Goal: Task Accomplishment & Management: Complete application form

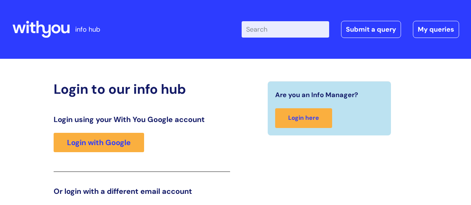
scroll to position [55, 0]
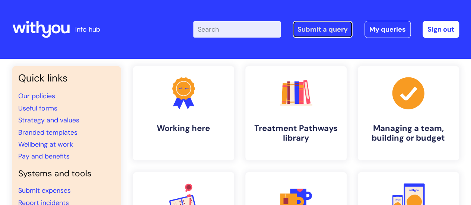
click at [311, 35] on link "Submit a query" at bounding box center [323, 29] width 60 height 17
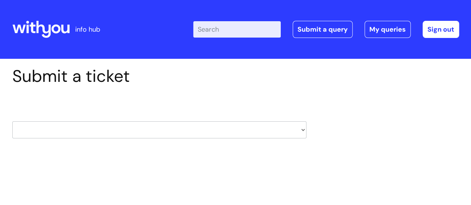
click at [303, 131] on select "HR / People IT and Support Clinical Drug Alerts Finance Accounts Data Support T…" at bounding box center [159, 129] width 294 height 17
select select "hr_/_people"
click at [12, 121] on select "HR / People IT and Support Clinical Drug Alerts Finance Accounts Data Support T…" at bounding box center [159, 129] width 294 height 17
select select "80004286574"
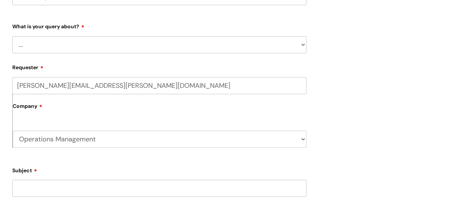
scroll to position [134, 0]
click at [303, 44] on select "... Absence Query Holiday Query Employee change request General HR Query iTrent…" at bounding box center [159, 43] width 294 height 17
select select "iTrent"
click at [12, 35] on select "... Absence Query Holiday Query Employee change request General HR Query iTrent…" at bounding box center [159, 43] width 294 height 17
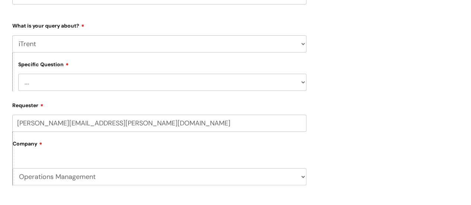
click at [302, 82] on select "... I can’t log in to iTrent I need to change someone’s line manager Issue with…" at bounding box center [162, 82] width 288 height 17
select select "I need to change someone’s line manager"
click at [18, 74] on select "... I can’t log in to iTrent I need to change someone’s line manager Issue with…" at bounding box center [162, 82] width 288 height 17
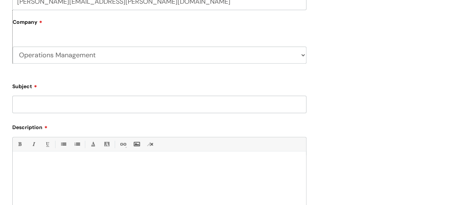
scroll to position [257, 0]
click at [242, 108] on input "Subject" at bounding box center [159, 103] width 294 height 17
type input "Regional Quality Lead"
click at [131, 170] on div at bounding box center [159, 180] width 293 height 51
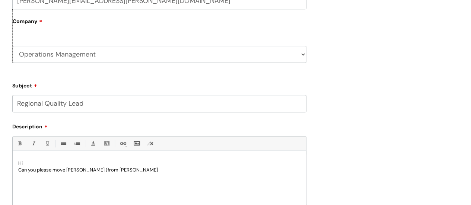
click at [71, 172] on p "Can you please move paul Dibben (from Louise Stewart" at bounding box center [159, 170] width 282 height 7
click at [143, 171] on p "Can you please move Paul Dibben (from Louise Stewart" at bounding box center [159, 170] width 282 height 7
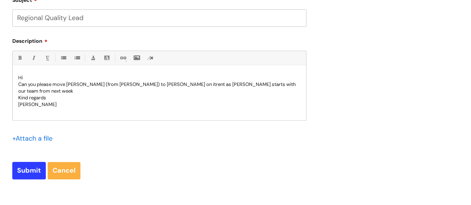
scroll to position [343, 0]
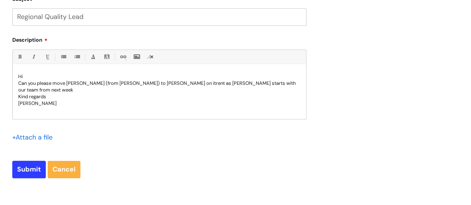
click at [217, 86] on p "Can you please move Paul Dibben (from Louise Stewart) to Jeanette Collins on it…" at bounding box center [159, 86] width 282 height 13
click at [28, 168] on input "Submit" at bounding box center [29, 169] width 34 height 17
type input "Please Wait..."
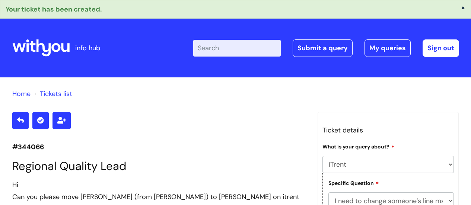
select select "iTrent"
select select "I need to change someone’s line manager"
click at [471, 46] on html "× Your ticket has been created. info hub Enter your search term here... Search …" at bounding box center [235, 102] width 471 height 205
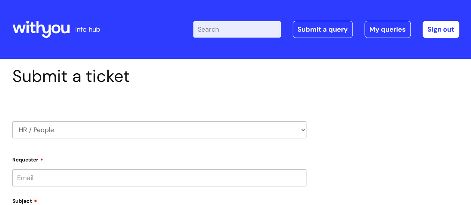
type input "[PERSON_NAME][EMAIL_ADDRESS][PERSON_NAME][DOMAIN_NAME]"
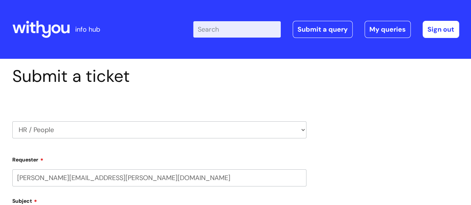
select select "80004286574"
select select "iTrent"
